Goal: Information Seeking & Learning: Learn about a topic

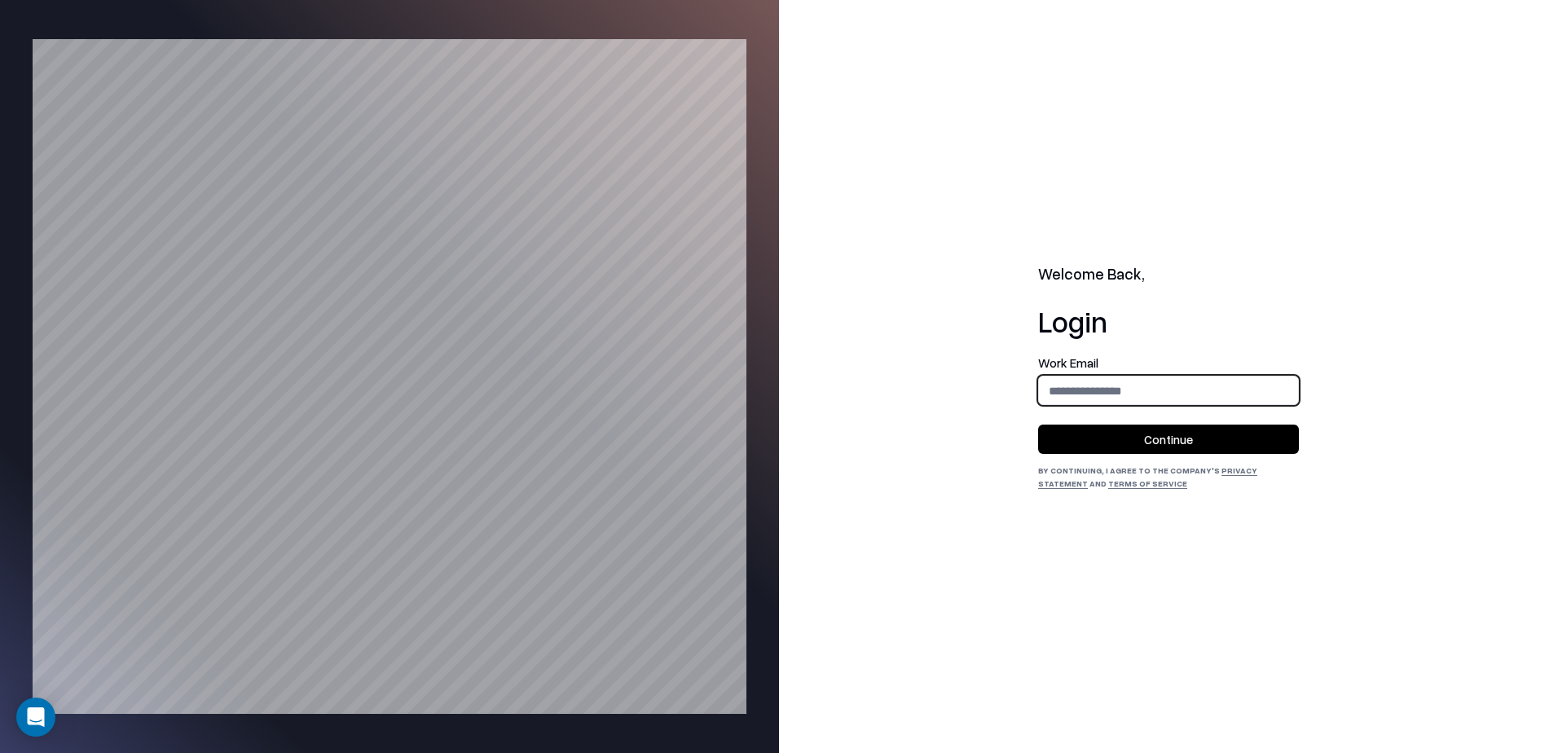
click at [1143, 388] on input "email" at bounding box center [1168, 391] width 259 height 30
type input "**********"
click at [1126, 439] on button "Continue" at bounding box center [1168, 438] width 261 height 29
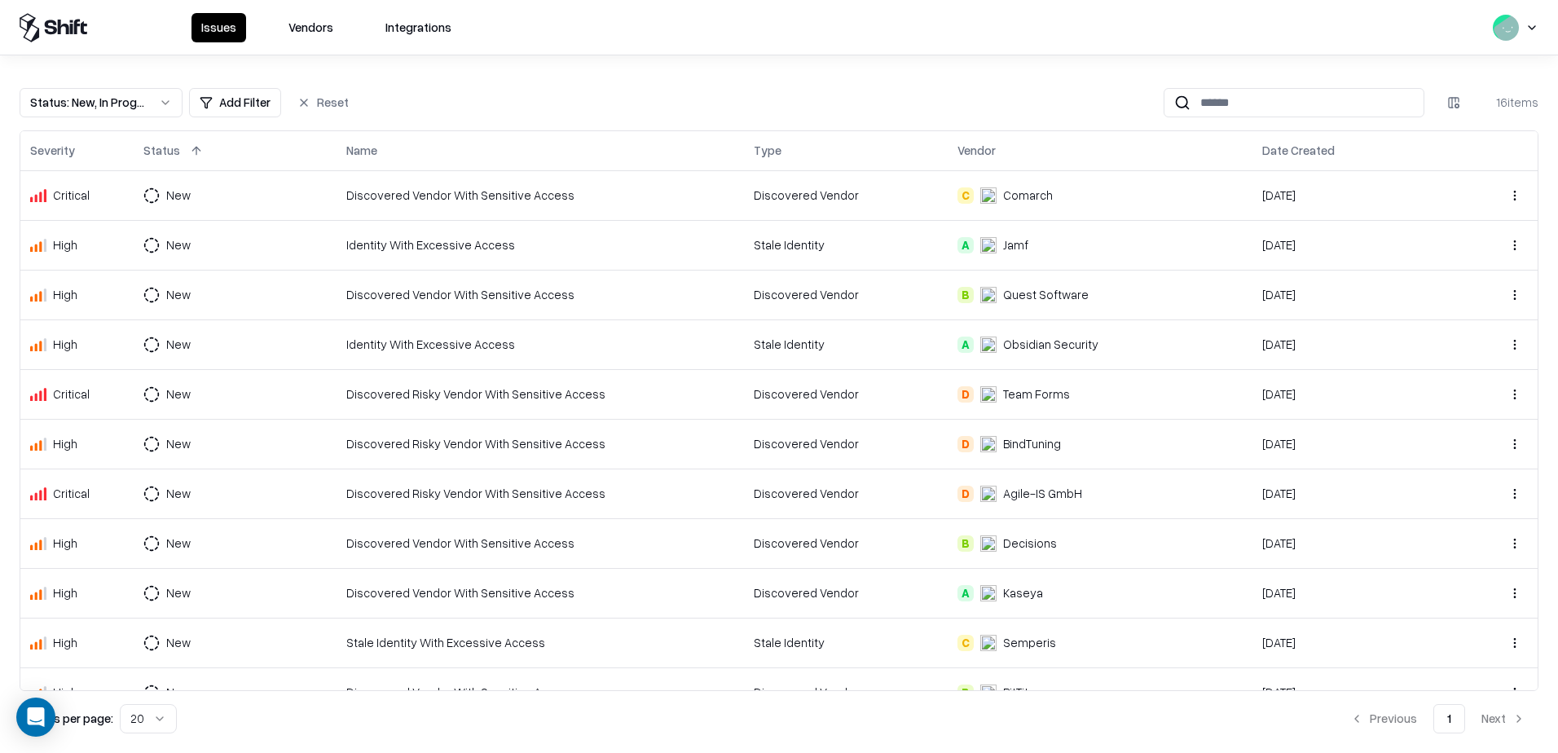
click at [303, 29] on button "Vendors" at bounding box center [311, 27] width 64 height 29
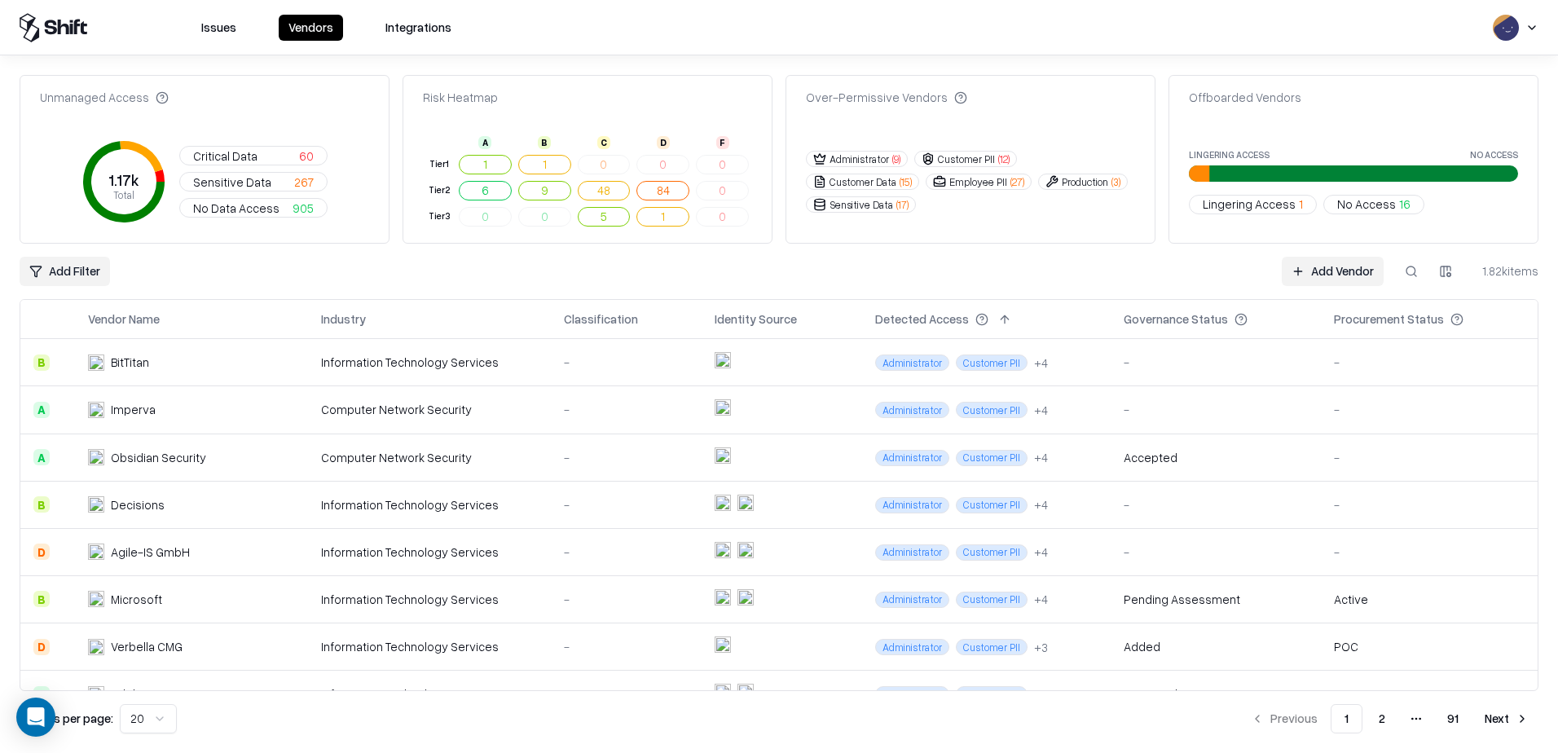
click at [1403, 271] on button at bounding box center [1410, 271] width 29 height 29
paste input "**********"
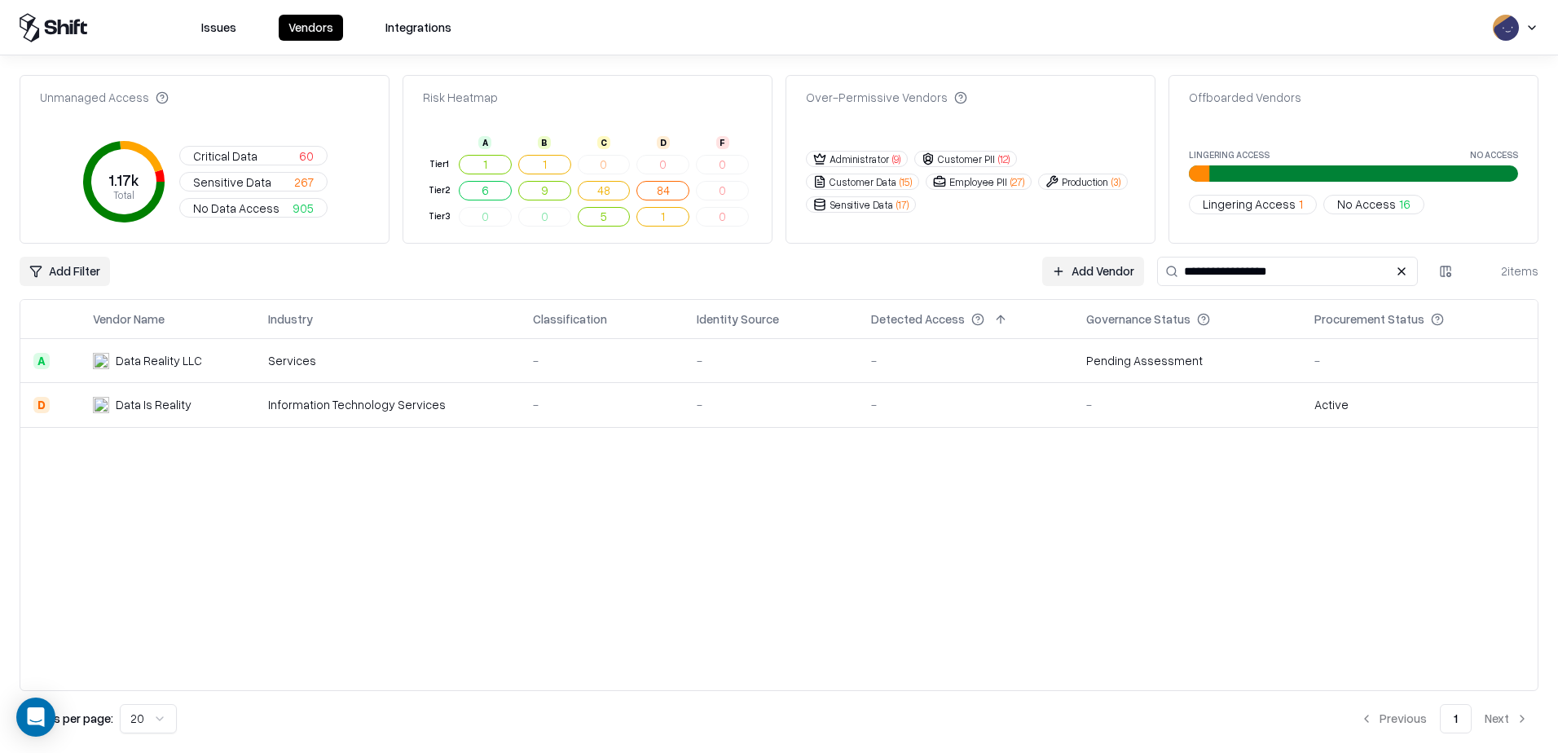
type input "**********"
click at [135, 406] on div "Data Is Reality" at bounding box center [154, 404] width 76 height 17
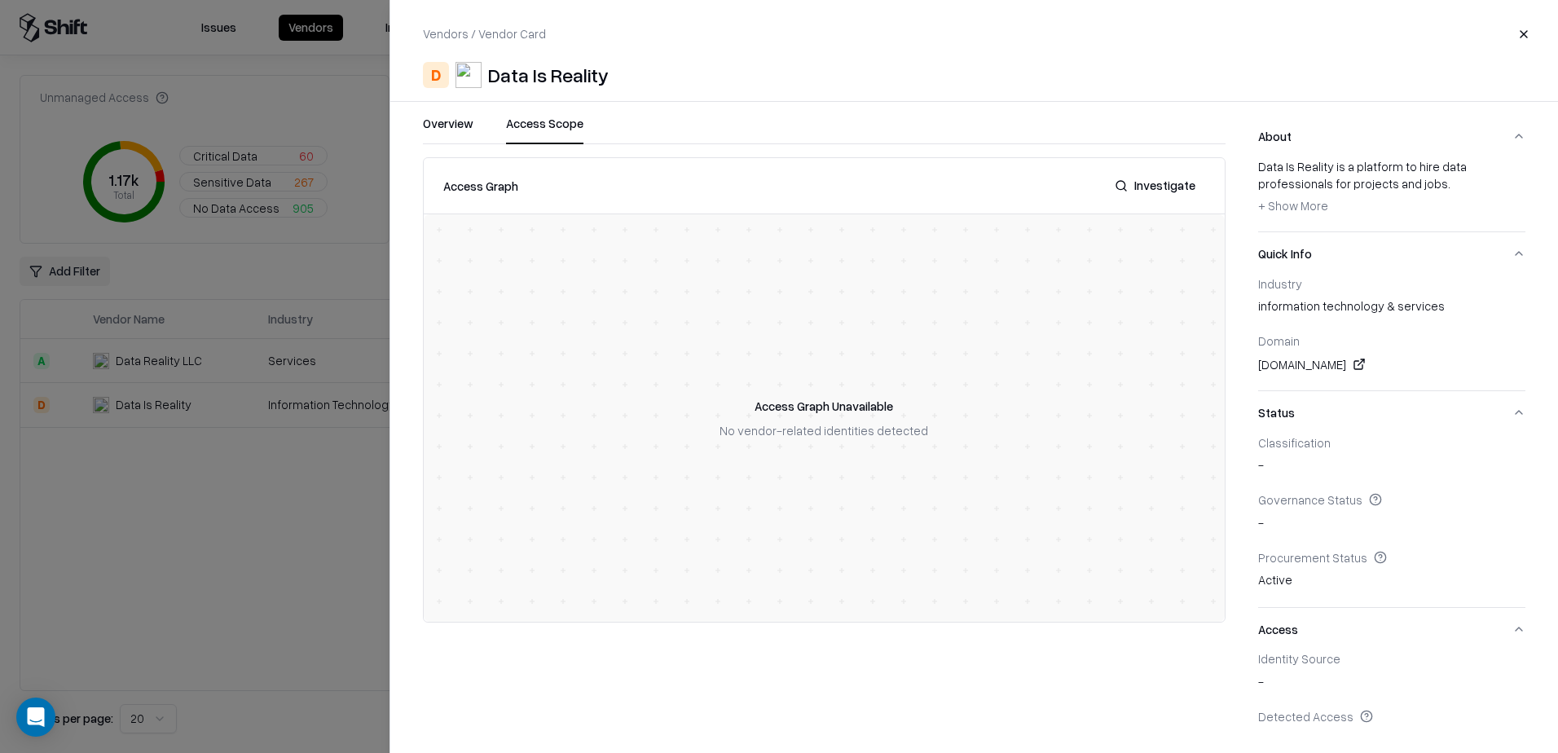
click at [533, 122] on button "Access Scope" at bounding box center [544, 129] width 77 height 29
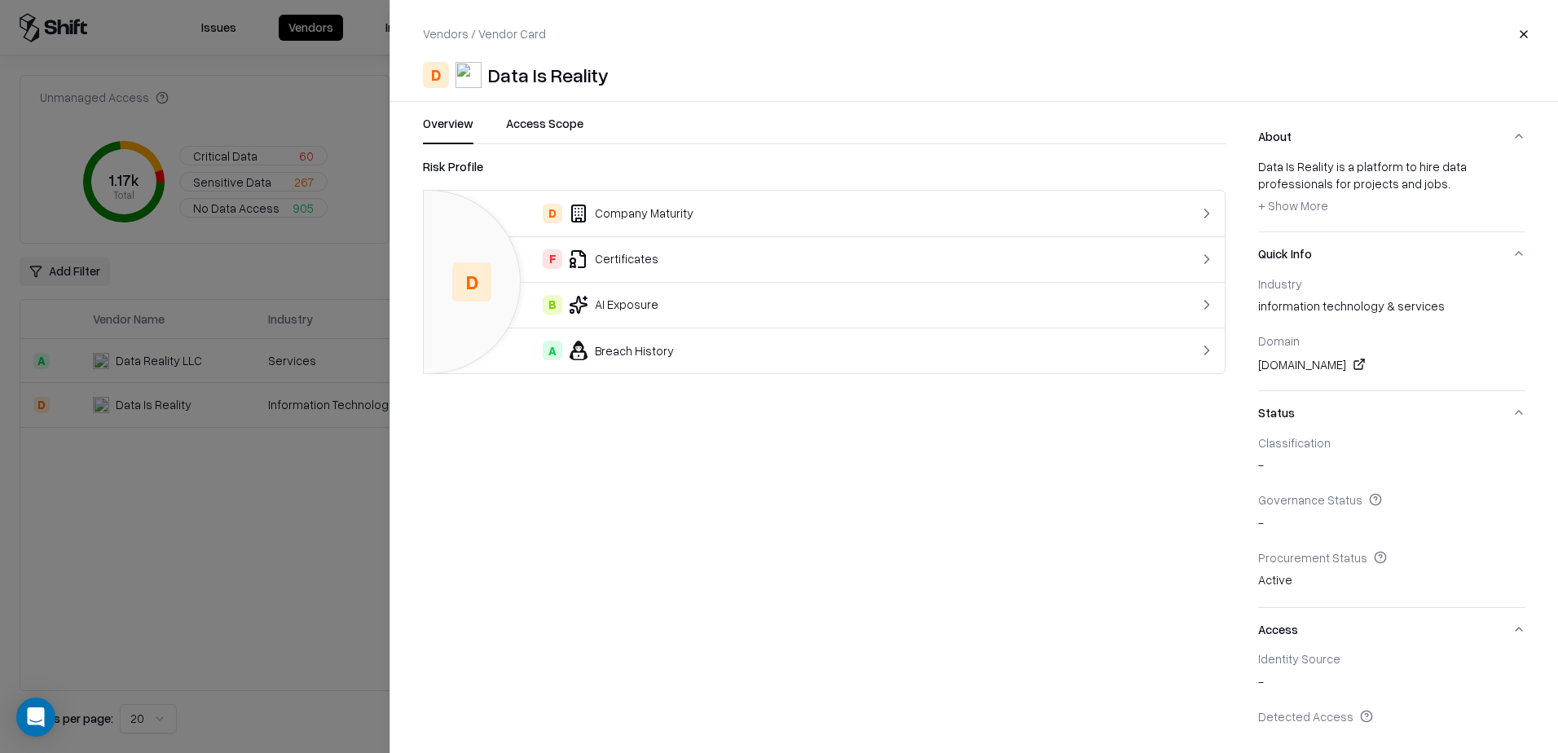
click at [455, 125] on button "Overview" at bounding box center [448, 129] width 51 height 29
click at [783, 213] on div "D Company Maturity" at bounding box center [779, 214] width 684 height 20
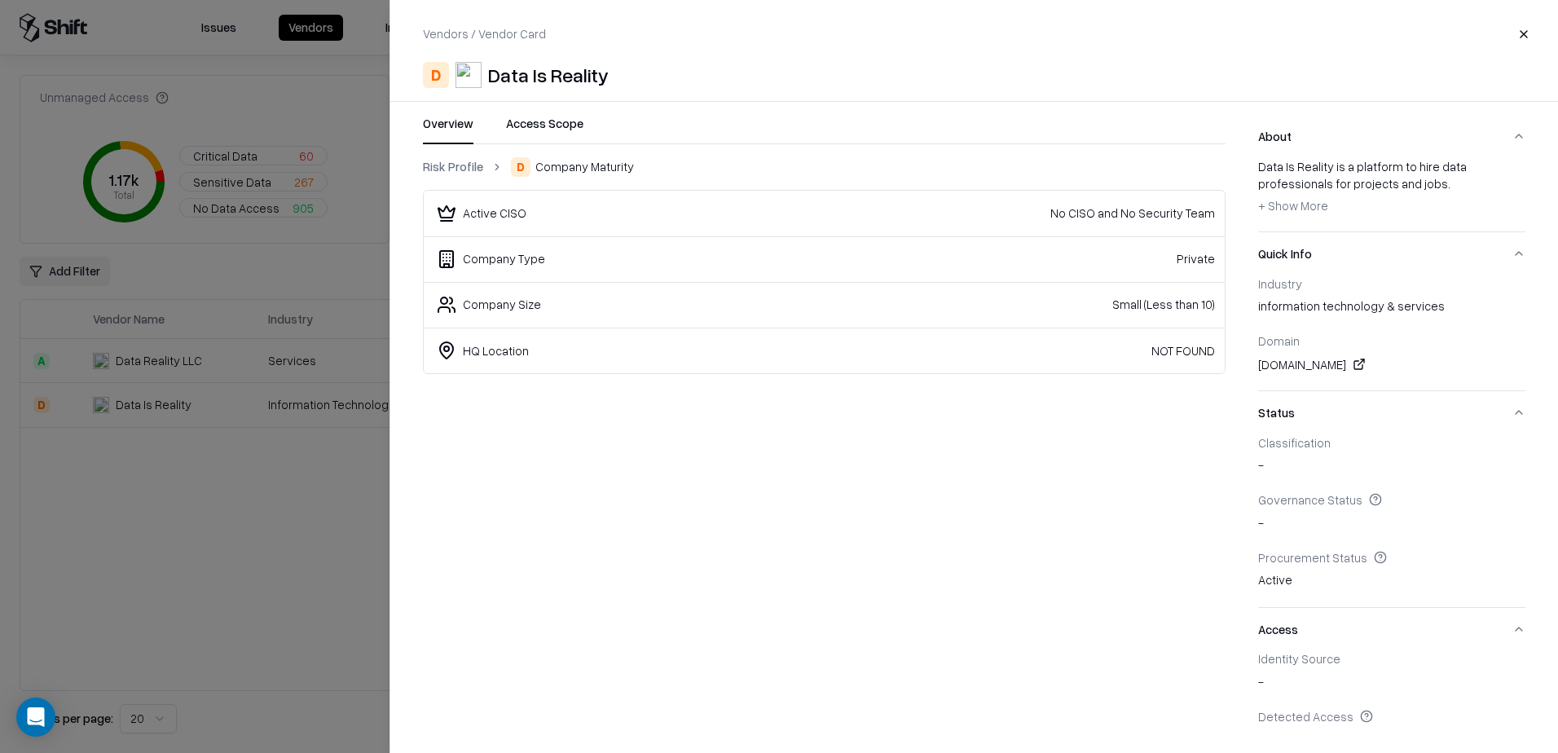
click at [442, 163] on link "Risk Profile" at bounding box center [453, 166] width 60 height 17
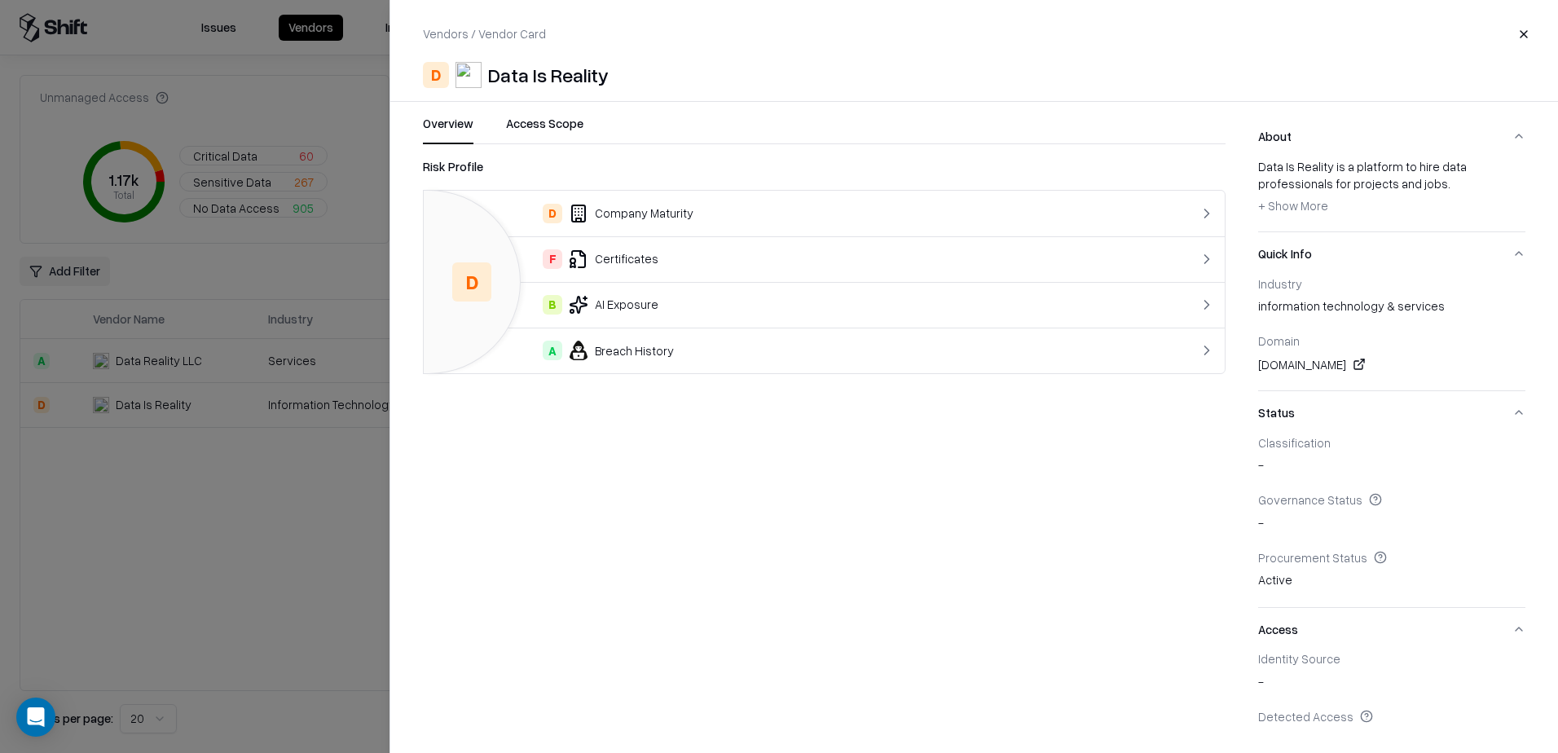
click at [655, 263] on div "F Certificates" at bounding box center [779, 259] width 684 height 20
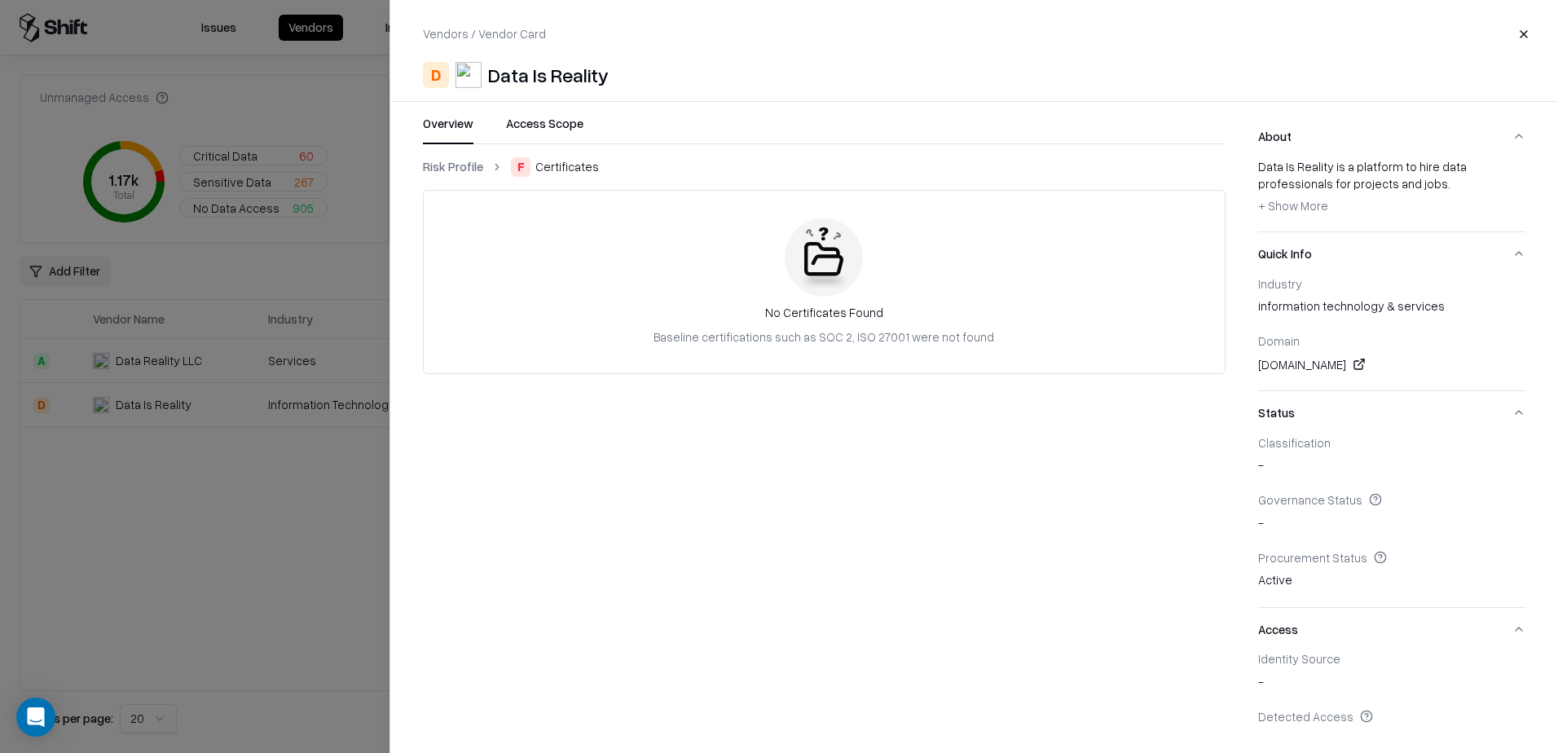
click at [433, 170] on link "Risk Profile" at bounding box center [453, 166] width 60 height 17
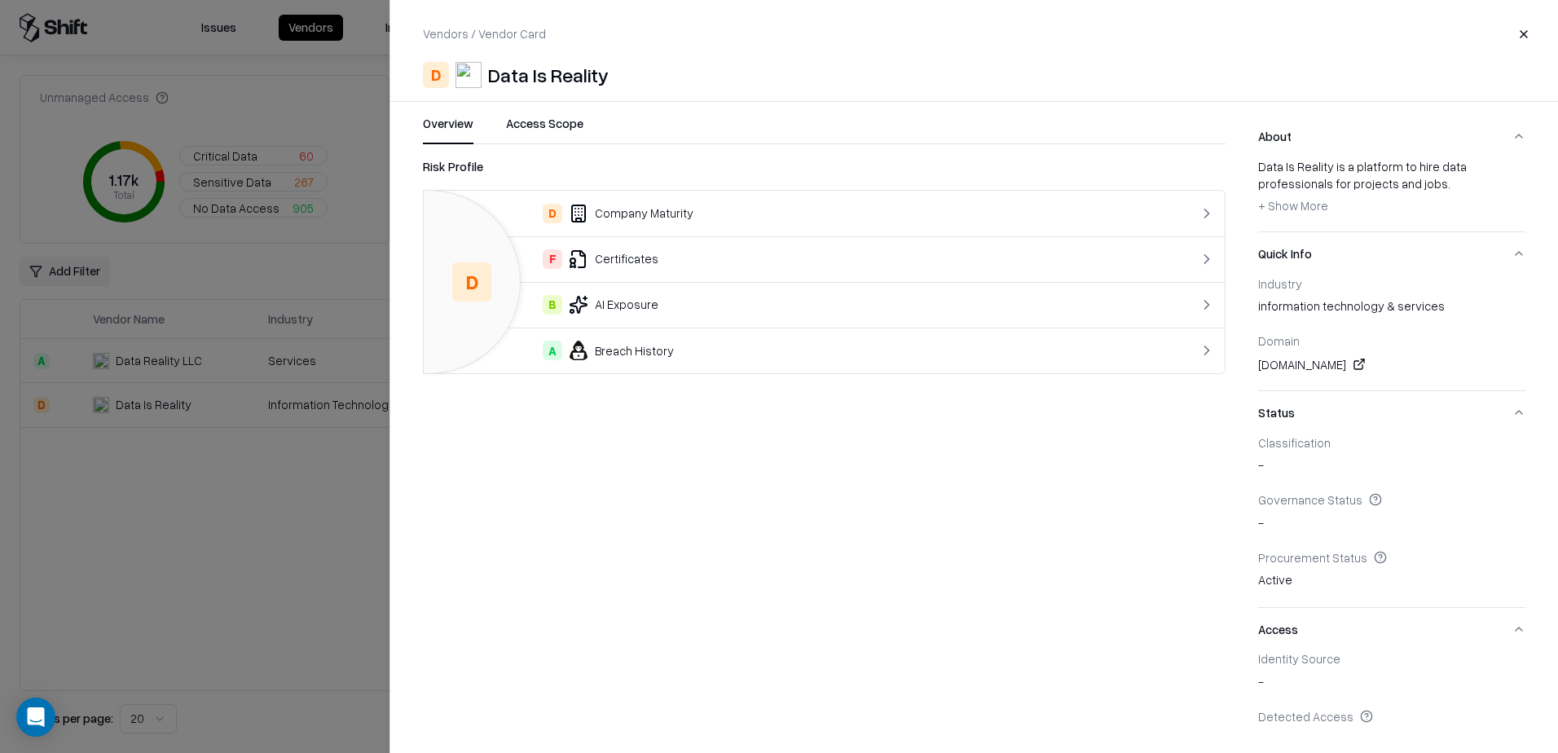
click at [658, 301] on div "B AI Exposure" at bounding box center [779, 305] width 684 height 20
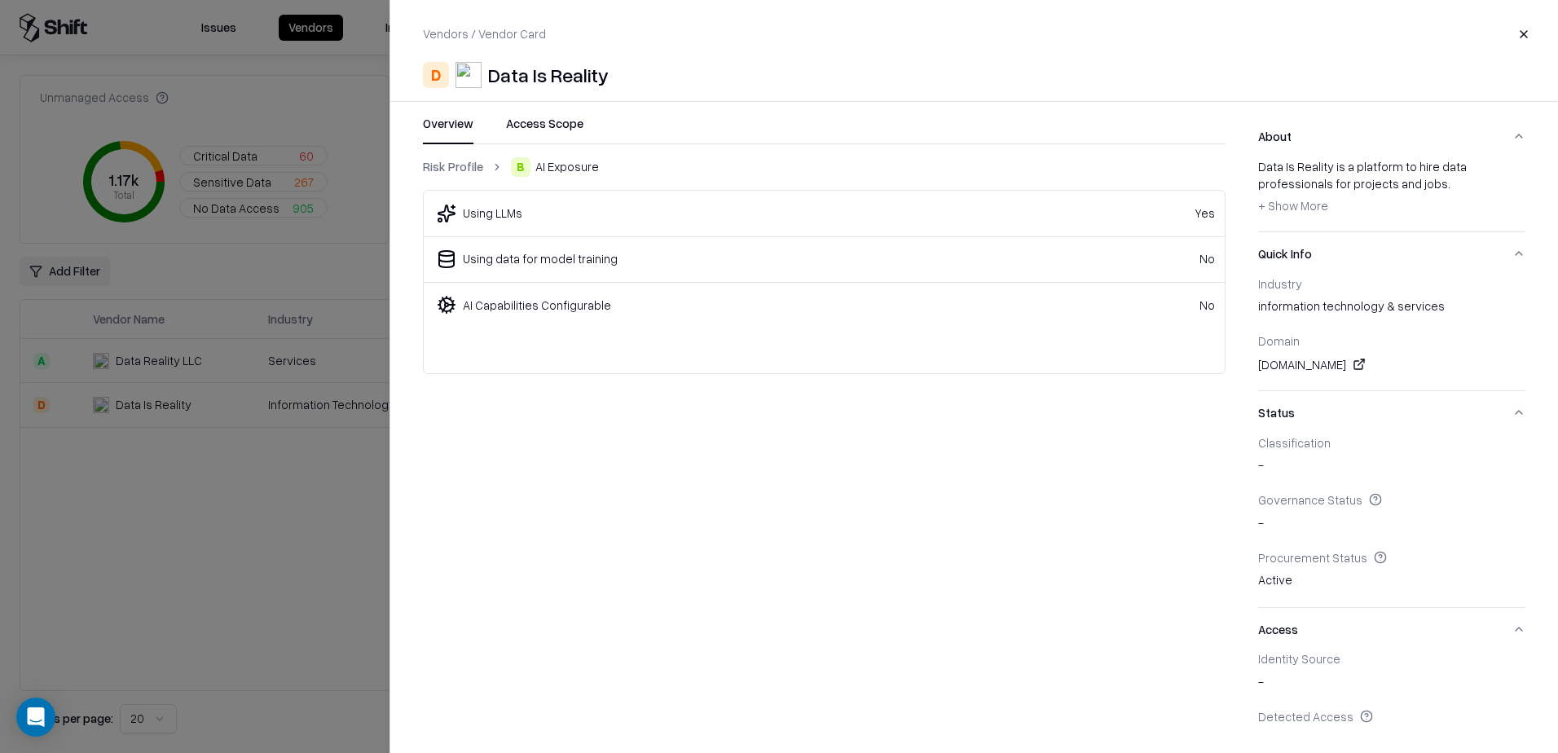
click at [452, 172] on link "Risk Profile" at bounding box center [453, 166] width 60 height 17
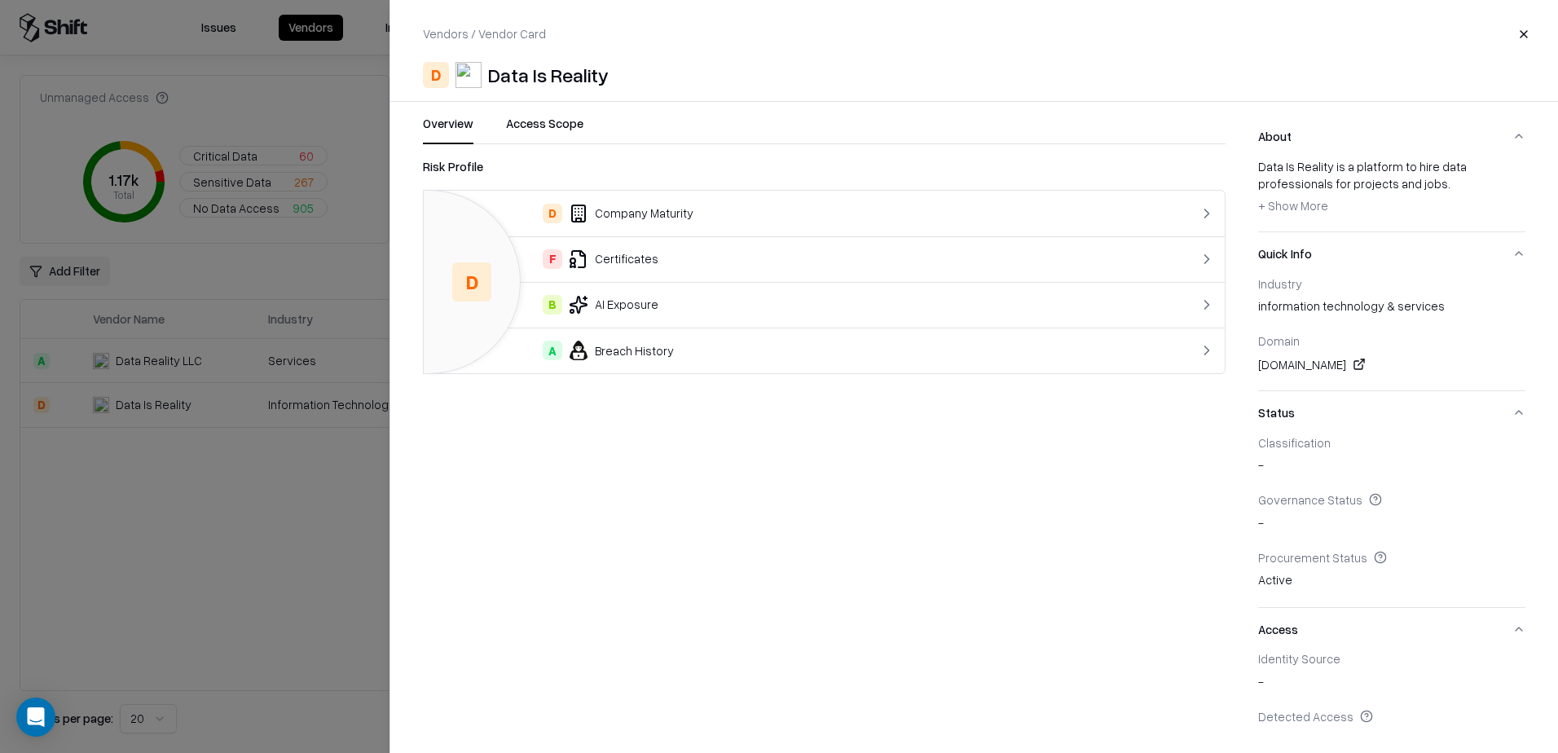
click at [607, 348] on div "A Breach History" at bounding box center [779, 351] width 684 height 20
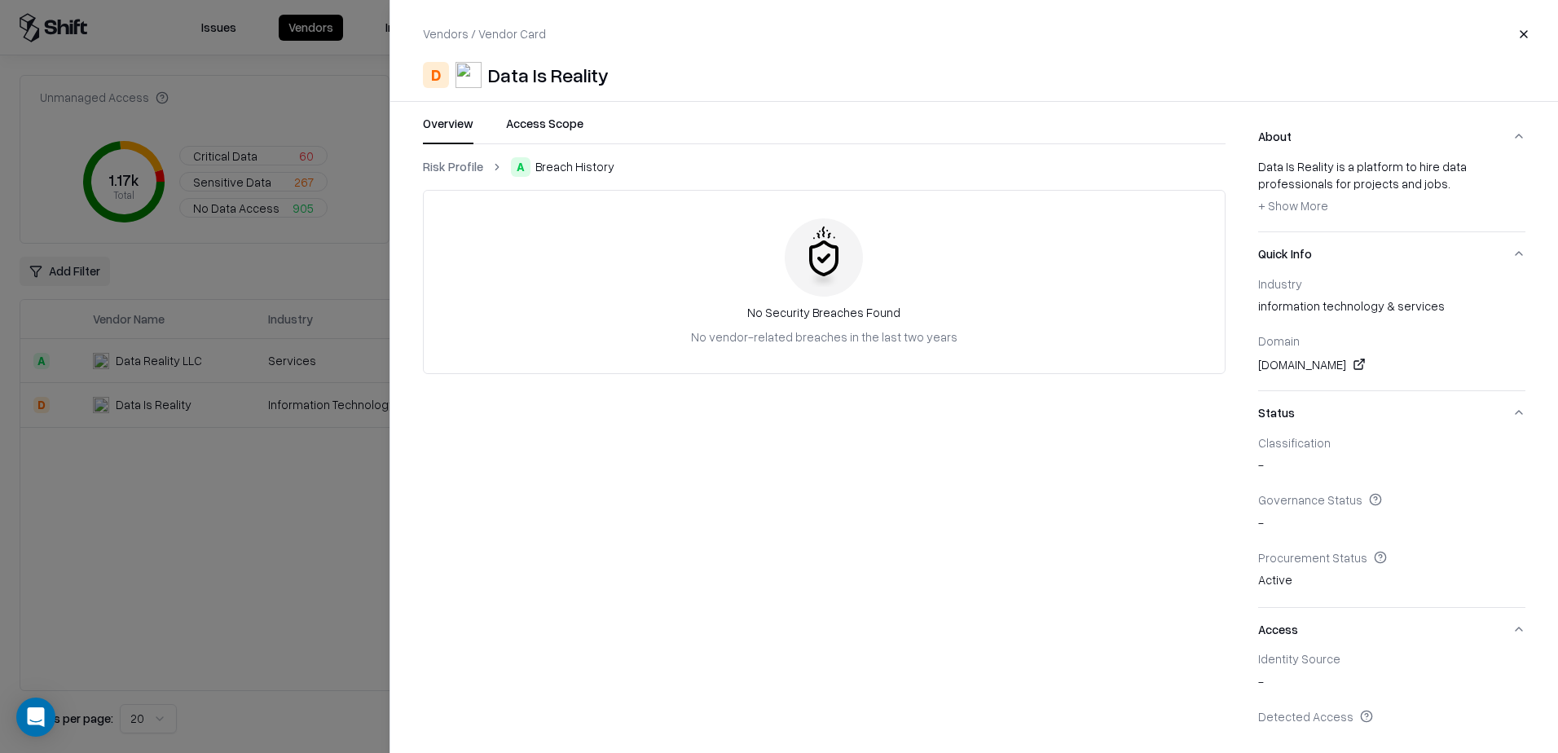
click at [139, 561] on div at bounding box center [779, 376] width 1558 height 753
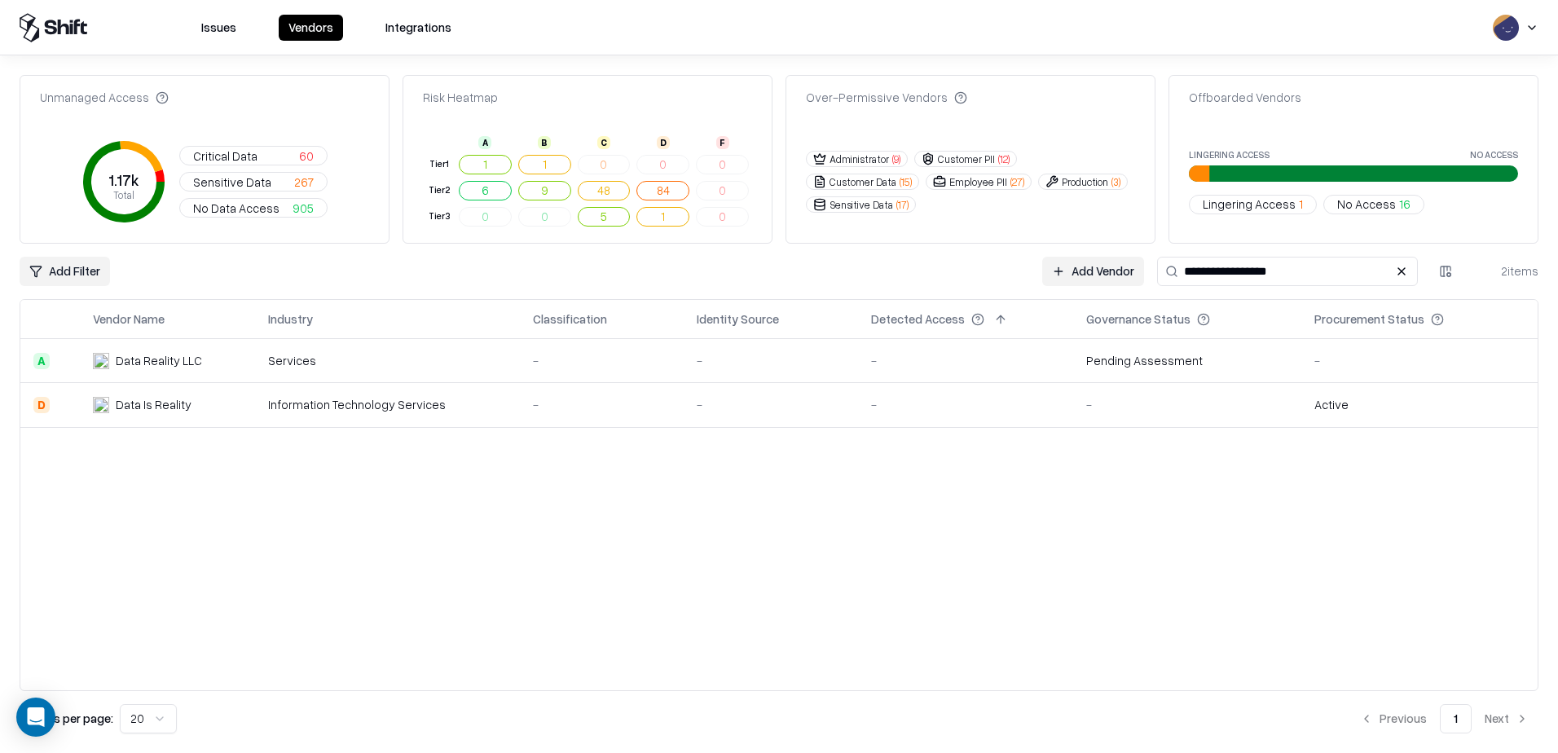
click at [155, 358] on div "Data Reality LLC" at bounding box center [159, 360] width 86 height 17
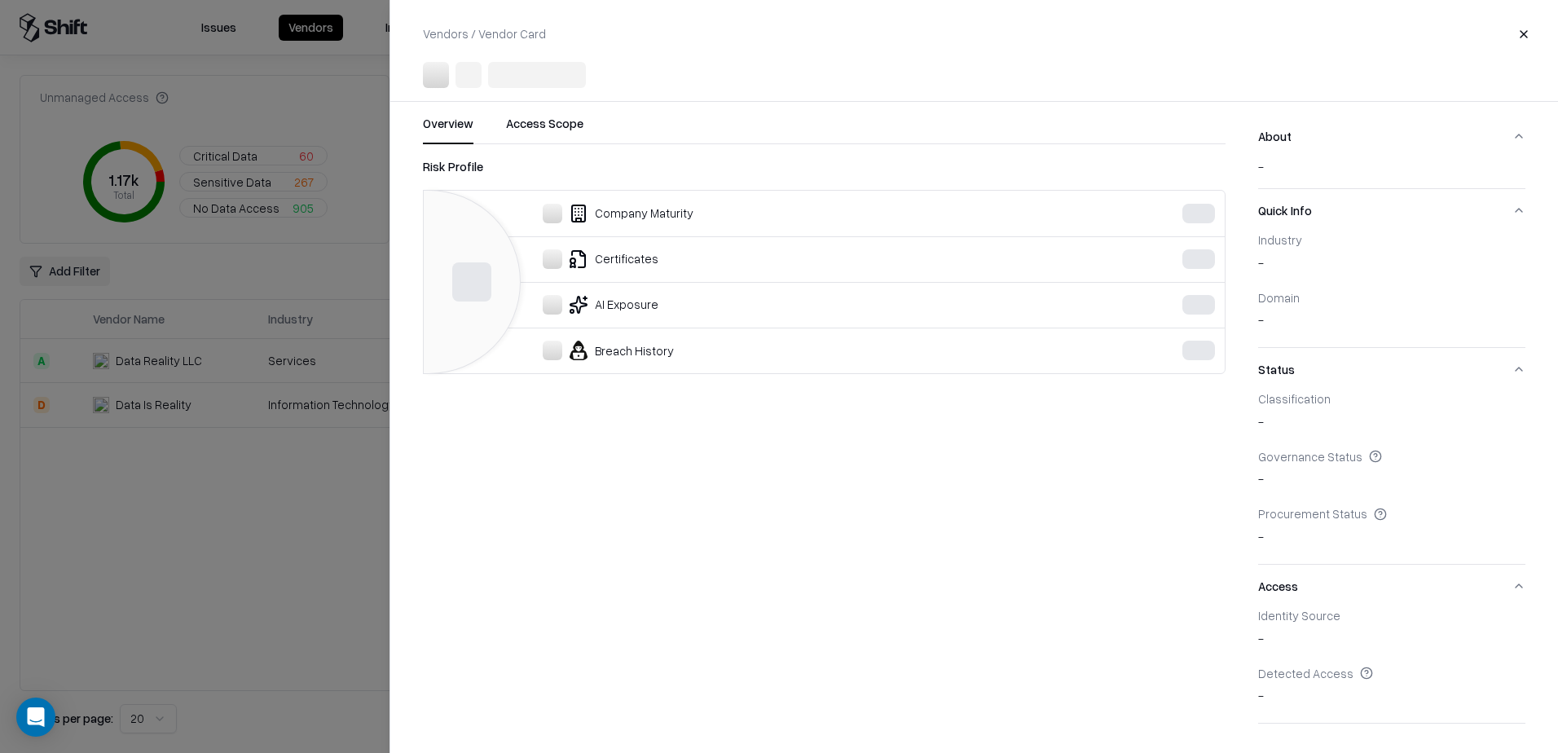
click at [270, 526] on div at bounding box center [779, 376] width 1558 height 753
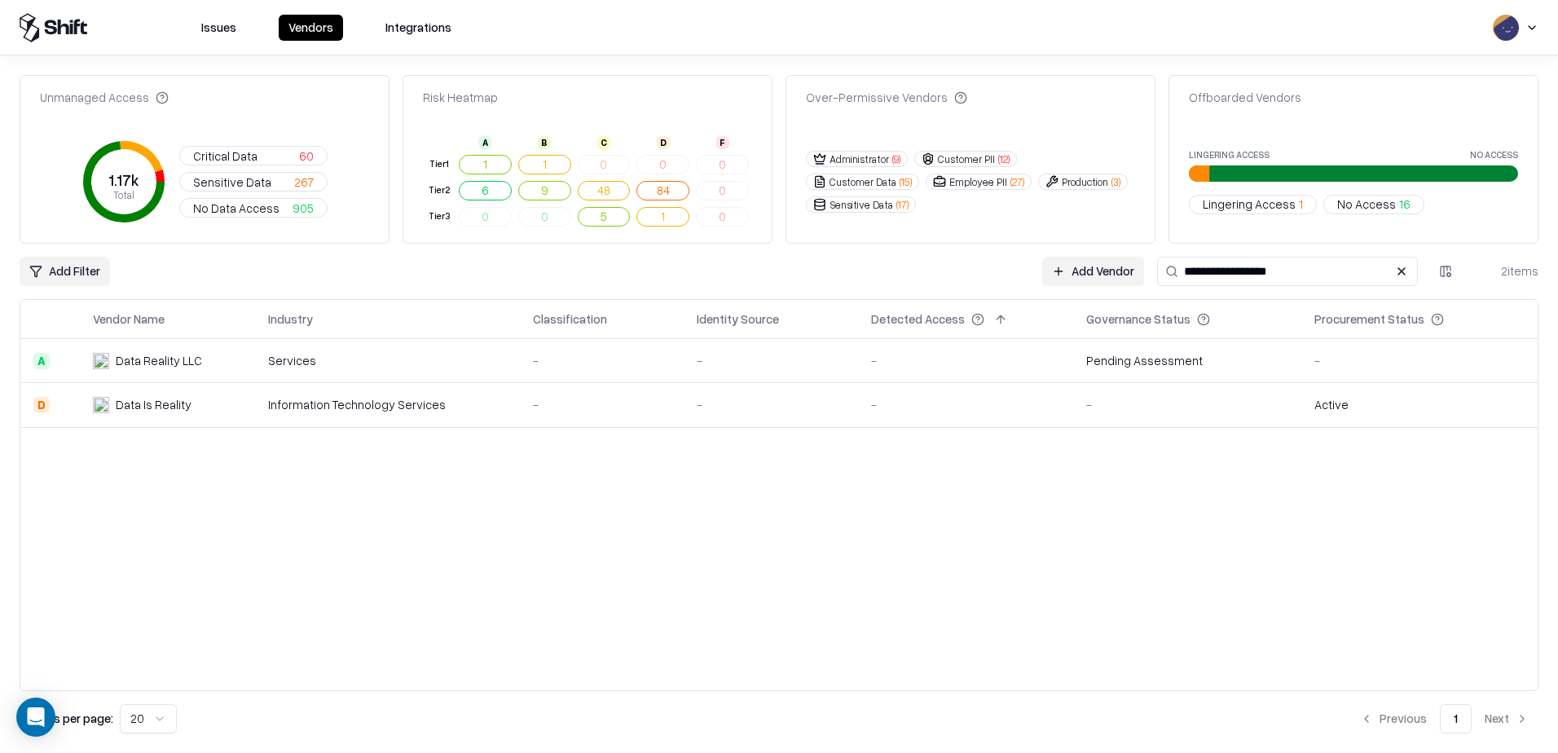
click at [190, 407] on div "Data Is Reality" at bounding box center [168, 404] width 150 height 17
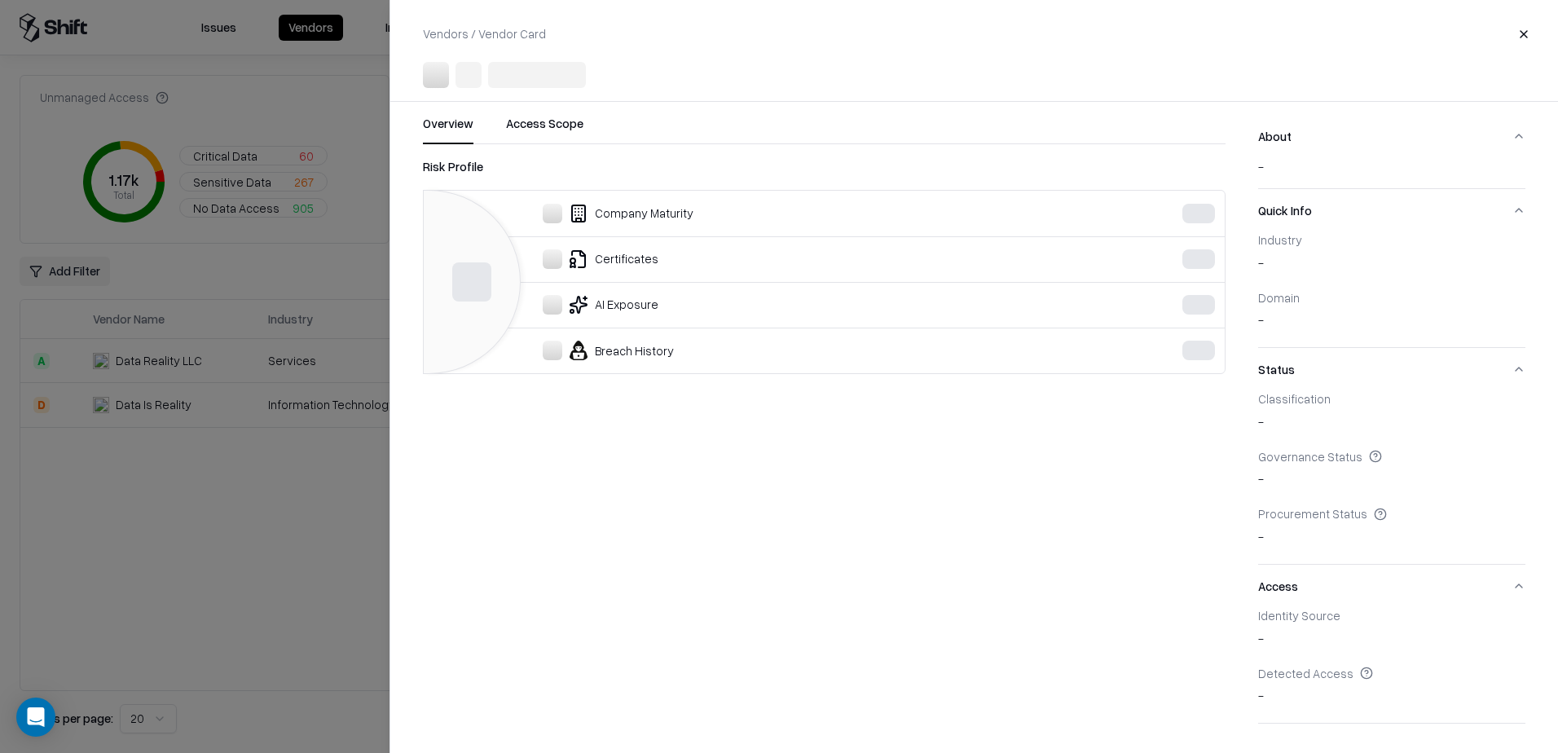
click at [192, 540] on div at bounding box center [779, 376] width 1558 height 753
